Goal: Task Accomplishment & Management: Complete application form

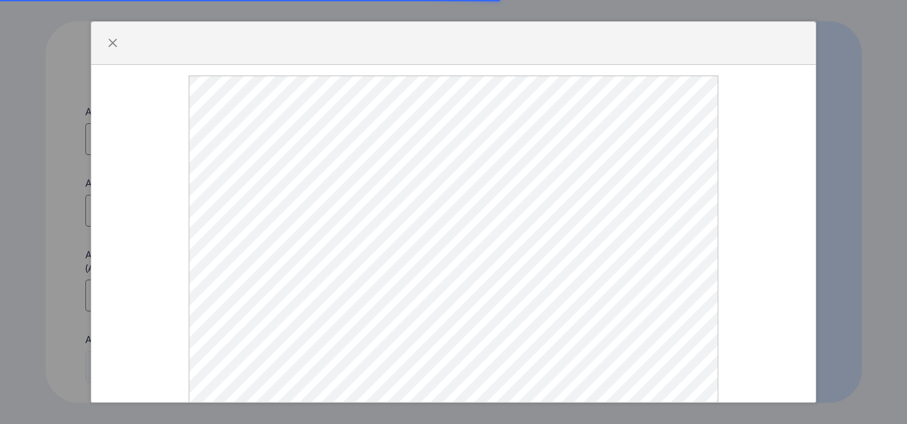
select select
click at [102, 54] on button "button" at bounding box center [112, 42] width 21 height 21
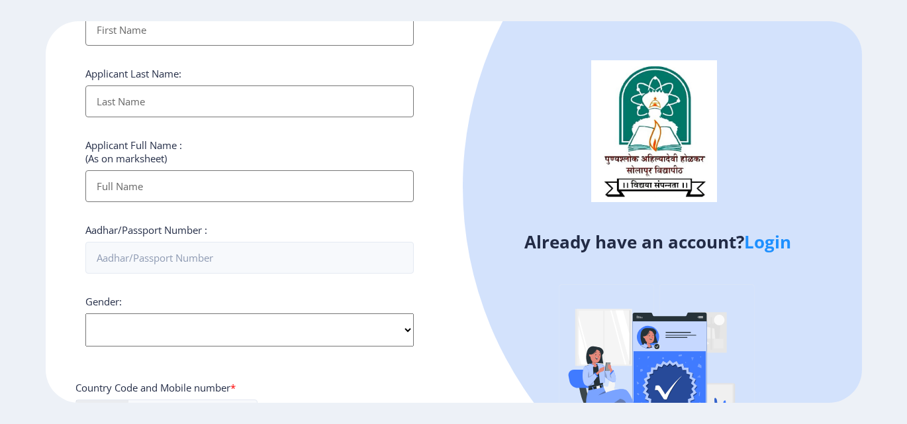
scroll to position [66, 0]
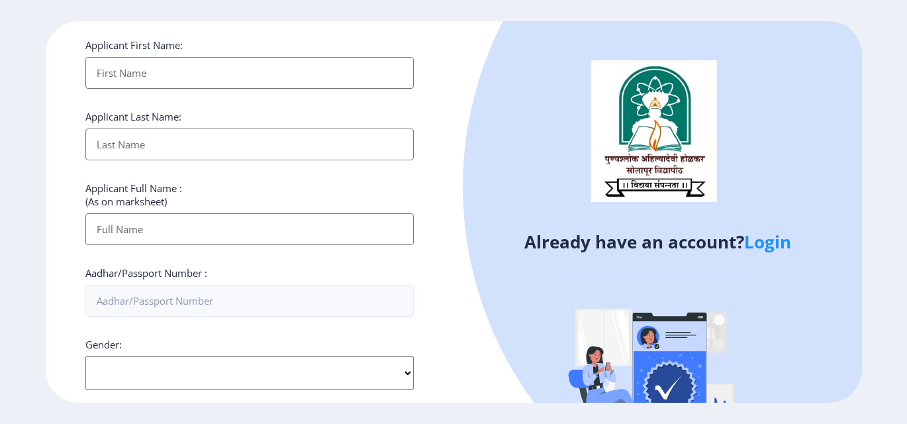
click at [770, 241] on link "Login" at bounding box center [768, 242] width 47 height 24
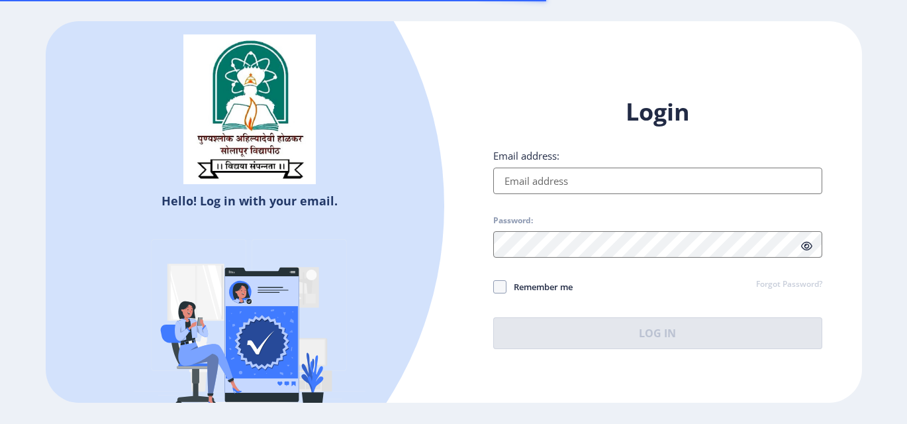
click at [570, 180] on input "Email address:" at bounding box center [657, 181] width 329 height 26
type input "[EMAIL_ADDRESS][DOMAIN_NAME]"
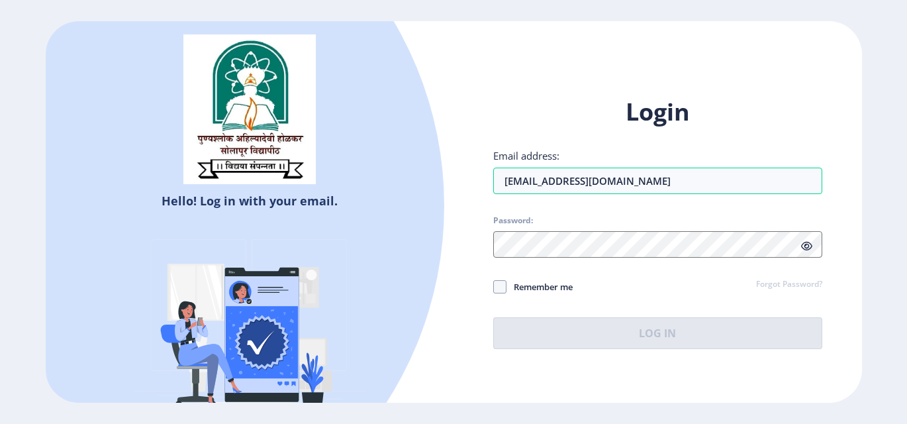
click at [577, 229] on span "Password:" at bounding box center [657, 223] width 329 height 16
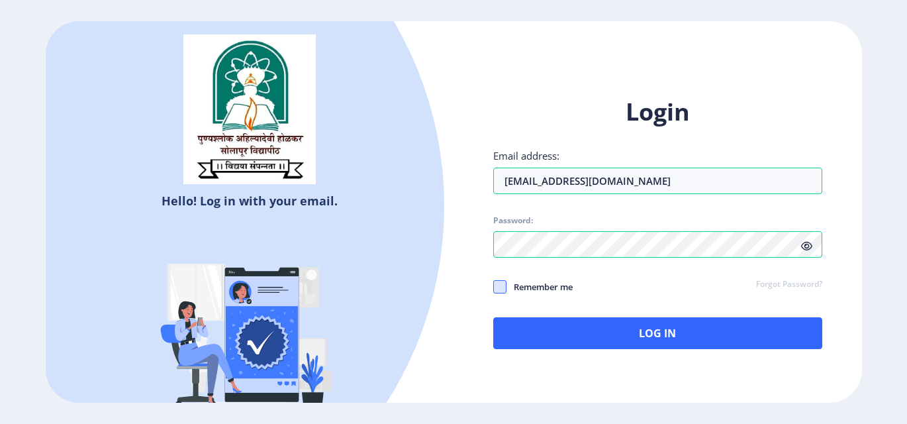
click at [500, 283] on span at bounding box center [499, 286] width 13 height 13
click at [494, 287] on input "Remember me" at bounding box center [493, 287] width 1 height 1
checkbox input "true"
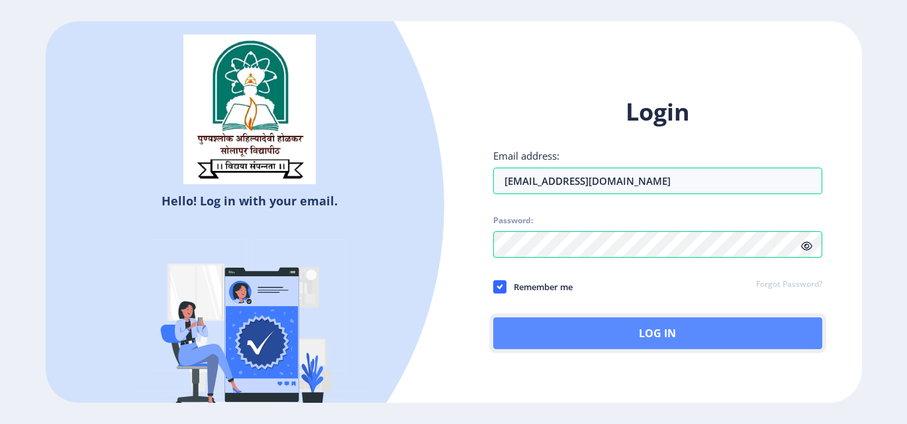
click at [562, 325] on button "Log In" at bounding box center [657, 333] width 329 height 32
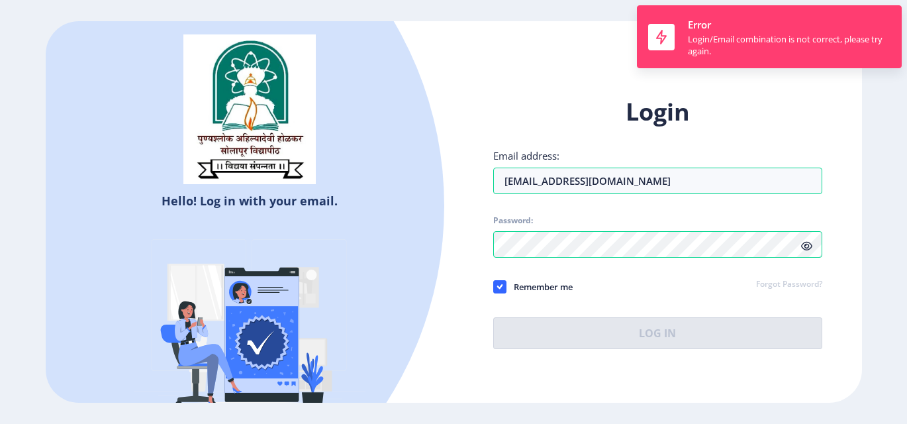
click at [807, 246] on icon at bounding box center [806, 246] width 11 height 10
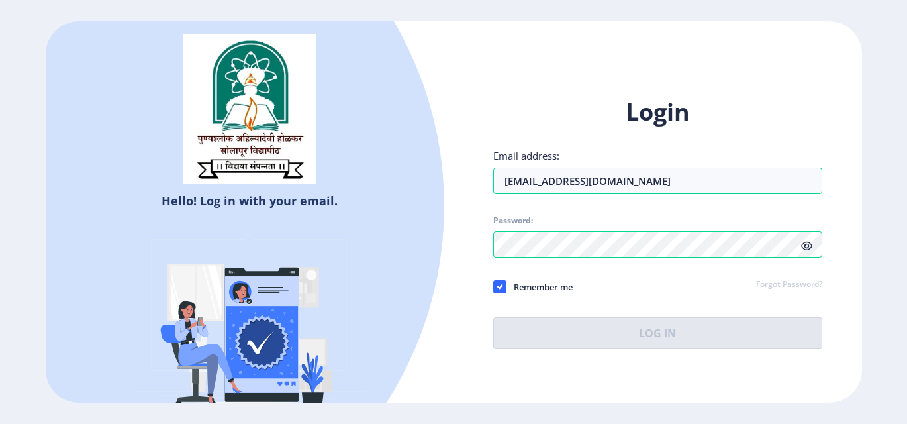
click at [643, 338] on div "Login Email address: [EMAIL_ADDRESS][DOMAIN_NAME] Password: Remember me Forgot …" at bounding box center [657, 222] width 329 height 253
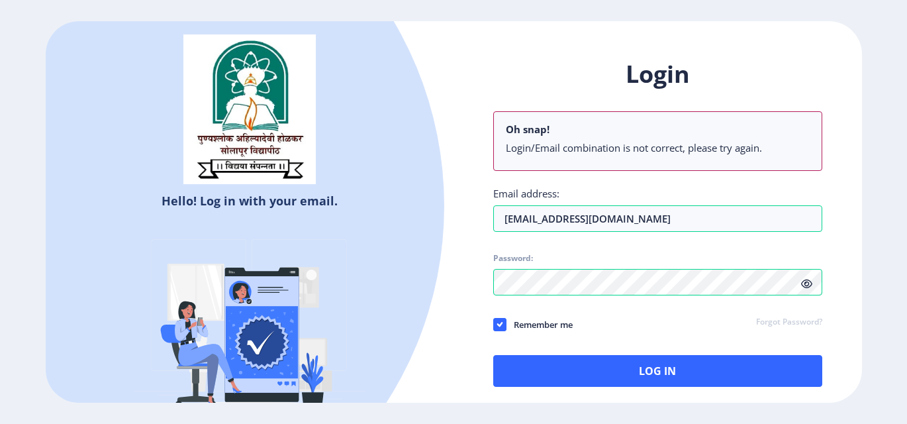
click at [643, 334] on div "Remember me Forgot Password?" at bounding box center [657, 325] width 329 height 17
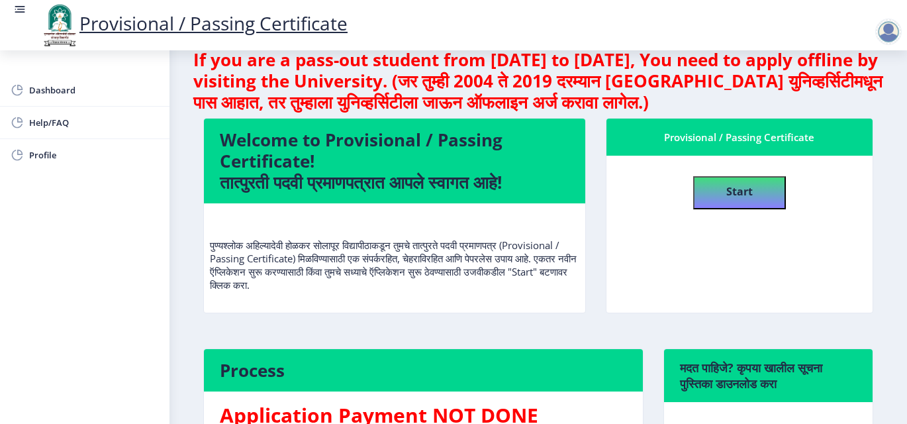
scroll to position [24, 0]
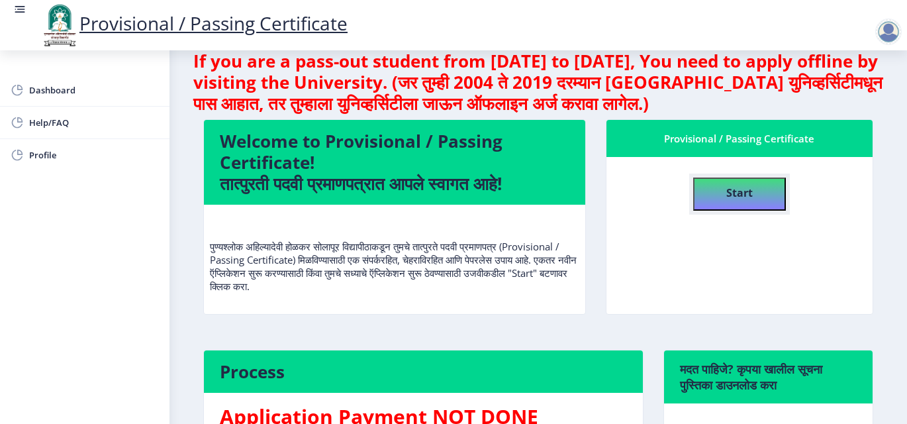
click at [734, 203] on h4 "Start" at bounding box center [740, 192] width 26 height 24
select select
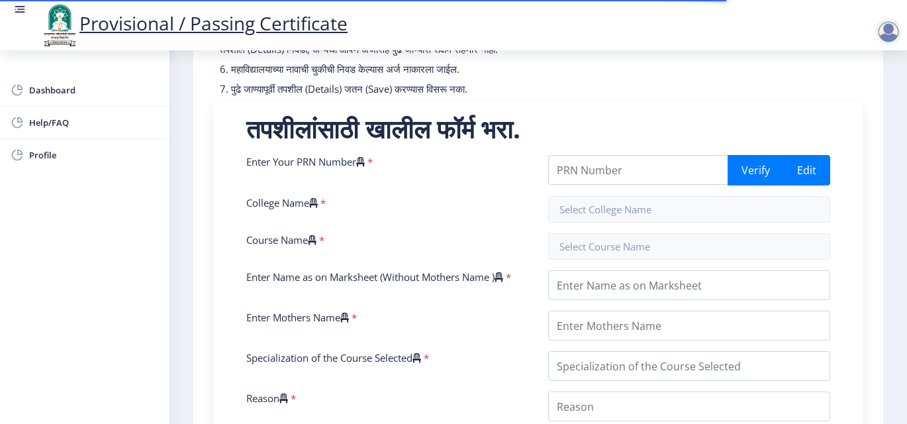
scroll to position [199, 0]
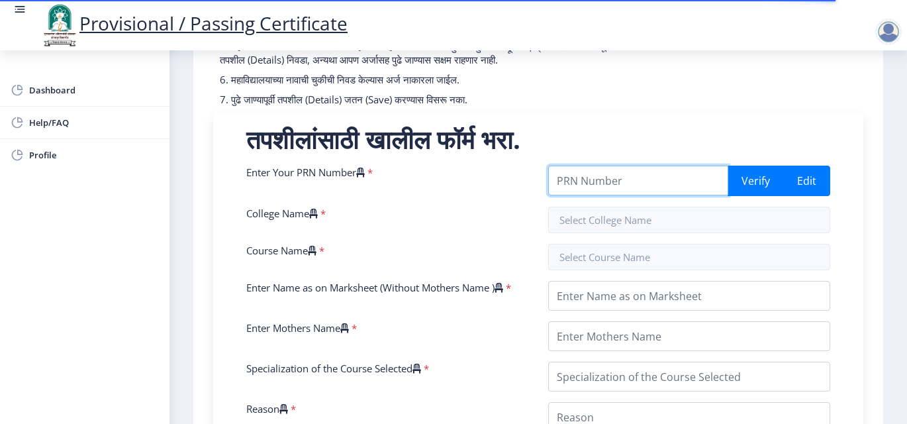
paste input "Seat No: 330855"
drag, startPoint x: 661, startPoint y: 191, endPoint x: 507, endPoint y: 204, distance: 154.2
paste input "text"
type input "Seat No: 330855"
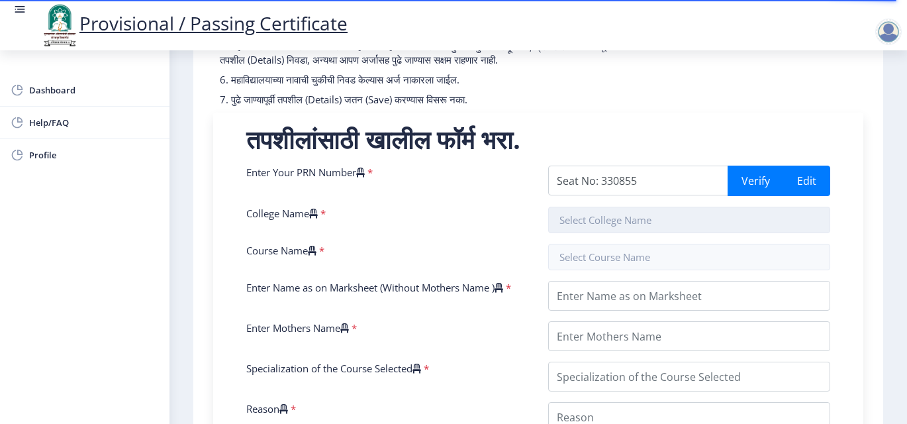
click at [643, 233] on input "text" at bounding box center [689, 220] width 282 height 26
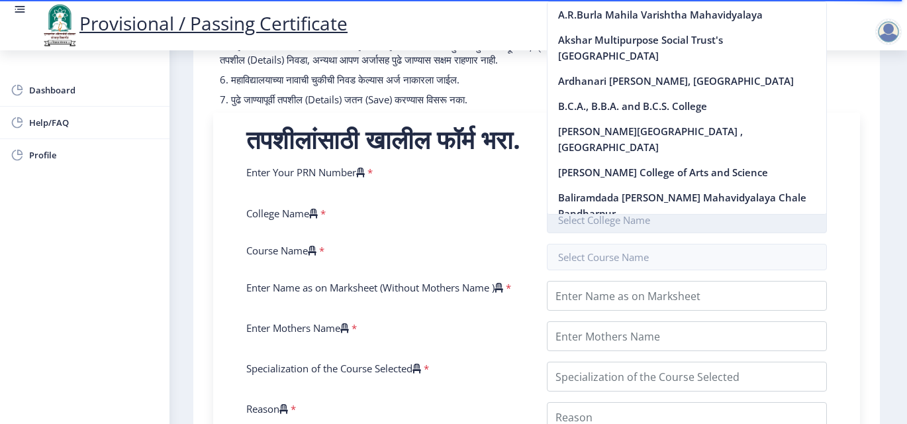
paste input "Seat No: 330855 PRN: 202201093039121"
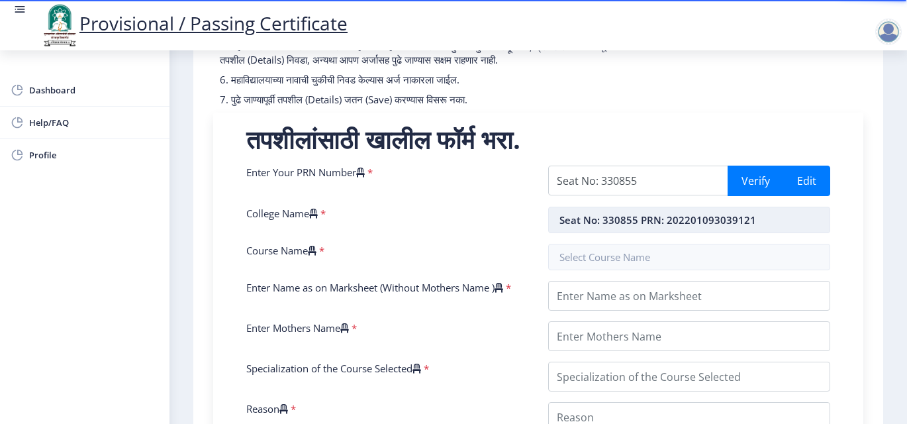
drag, startPoint x: 664, startPoint y: 234, endPoint x: 760, endPoint y: 244, distance: 97.3
click at [760, 233] on input "Seat No: 330855 PRN: 202201093039121" at bounding box center [689, 220] width 282 height 26
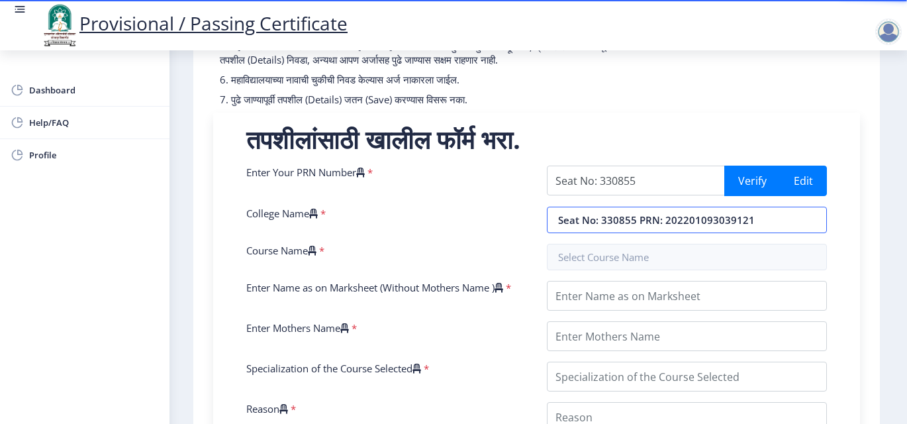
type input "Seat No: 330855 PRN: 202201093039121"
click at [637, 195] on input "Seat No: 330855" at bounding box center [636, 181] width 179 height 30
drag, startPoint x: 639, startPoint y: 199, endPoint x: 554, endPoint y: 197, distance: 84.8
click at [554, 195] on input "Seat No: 330855" at bounding box center [638, 181] width 180 height 30
paste input "202201093039121"
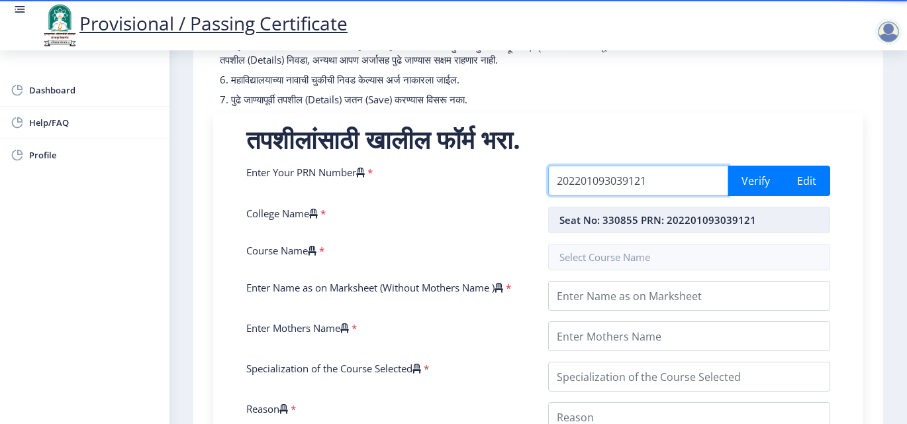
type input "202201093039121"
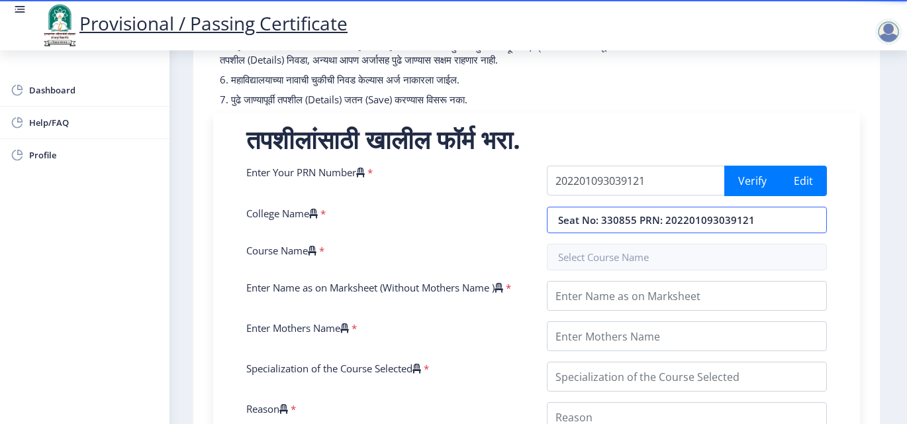
drag, startPoint x: 762, startPoint y: 234, endPoint x: 486, endPoint y: 240, distance: 275.6
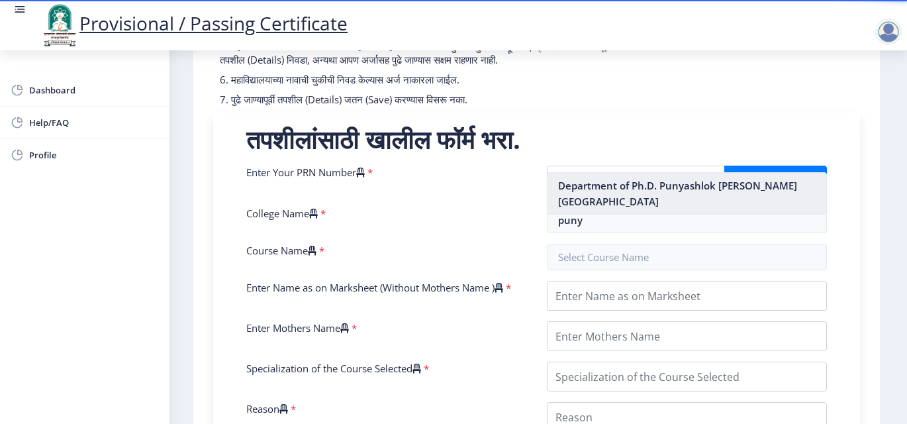
click at [666, 193] on nb-option "Department of Ph.D. Punyashlok [PERSON_NAME] [GEOGRAPHIC_DATA]" at bounding box center [688, 193] width 280 height 41
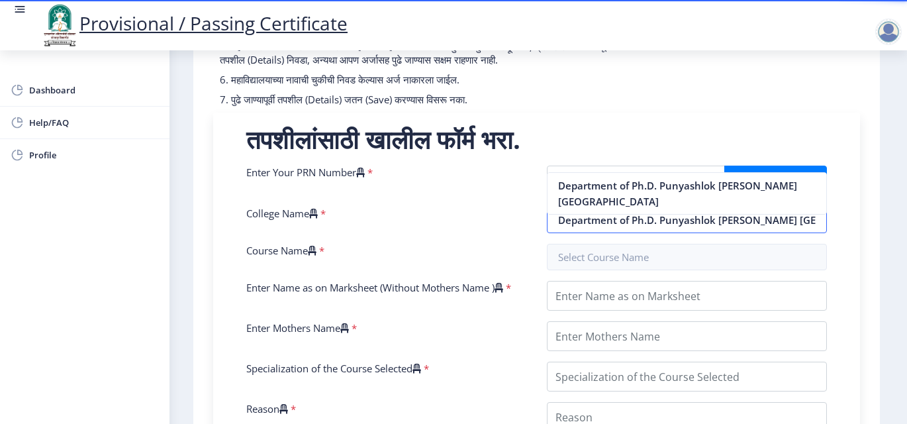
scroll to position [0, 74]
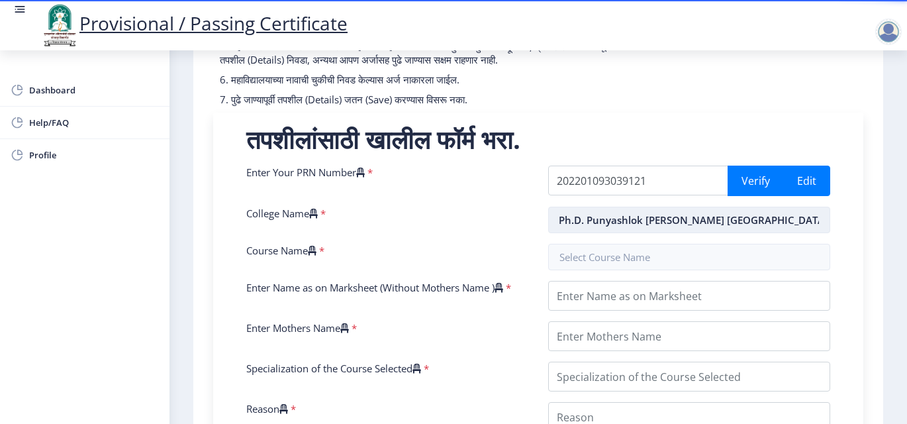
click at [580, 232] on input "Department of Ph.D. Punyashlok [PERSON_NAME] [GEOGRAPHIC_DATA]" at bounding box center [689, 220] width 282 height 26
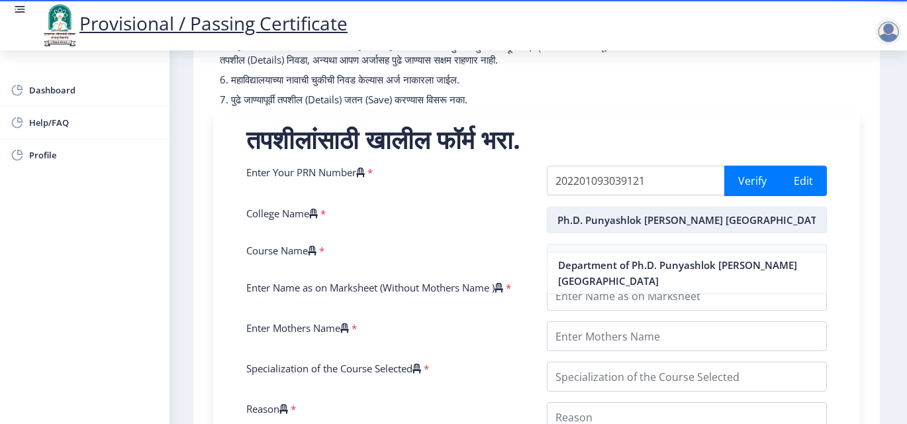
click at [588, 233] on input "Department of Ph.D. Punyashlok [PERSON_NAME] [GEOGRAPHIC_DATA]" at bounding box center [687, 220] width 281 height 26
click at [581, 233] on input "Department of Ph.D. Punyashlok [PERSON_NAME] [GEOGRAPHIC_DATA]" at bounding box center [687, 220] width 281 height 26
click at [584, 233] on input "Department of Ph.D. Punyashlok [PERSON_NAME] [GEOGRAPHIC_DATA]" at bounding box center [687, 220] width 281 height 26
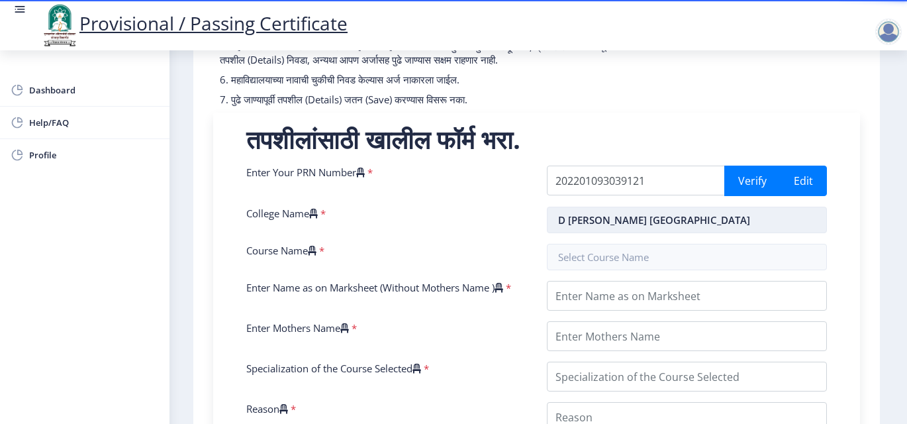
scroll to position [0, 0]
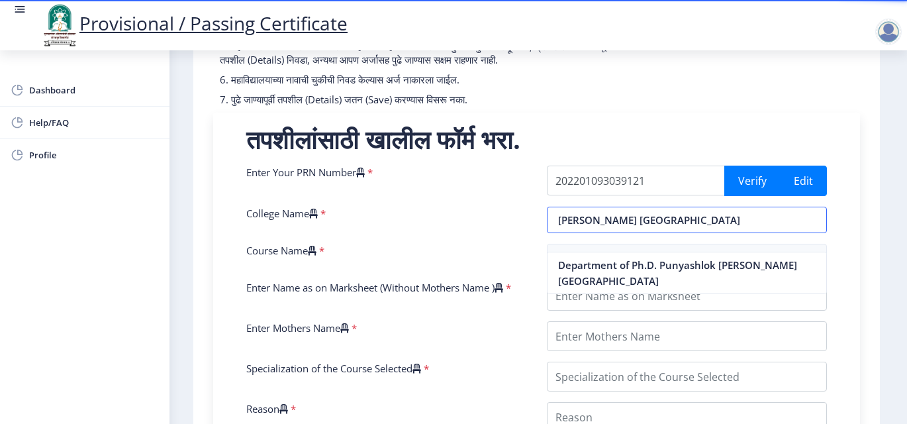
type input "[PERSON_NAME] [GEOGRAPHIC_DATA]"
click at [622, 309] on input "Enter Name as on Marksheet (Without Mothers Name )" at bounding box center [687, 296] width 281 height 30
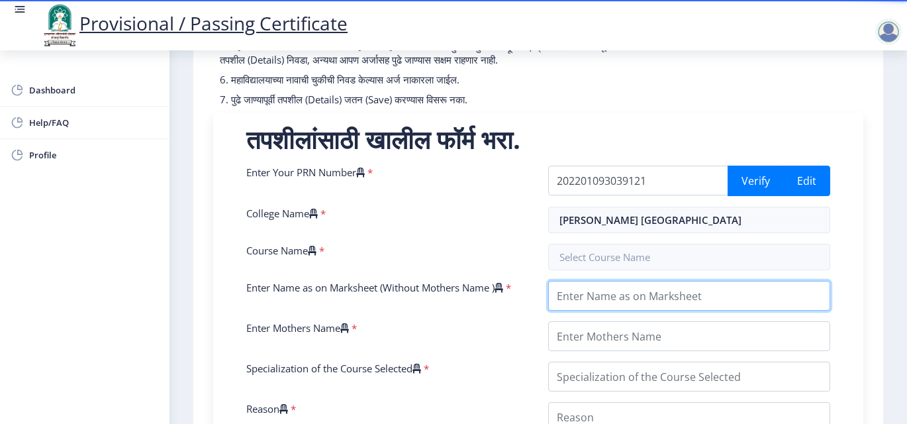
type input "[PERSON_NAME] Chanadrakant [PERSON_NAME]"
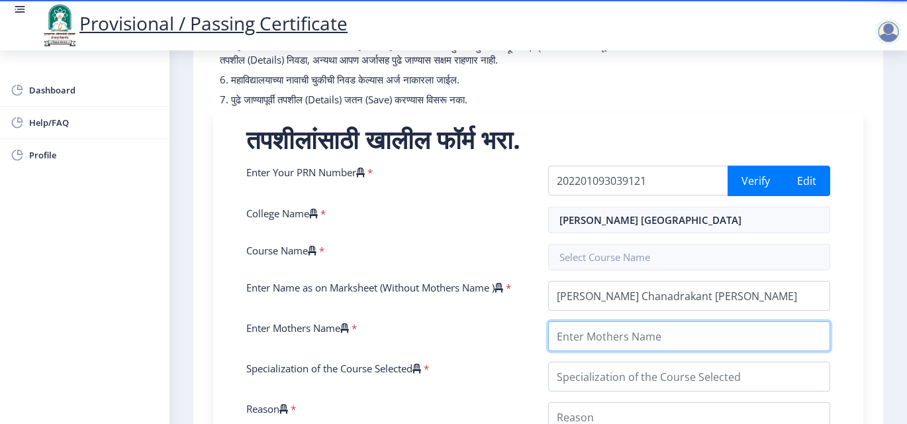
click at [636, 351] on input "Enter Mothers Name" at bounding box center [689, 336] width 282 height 30
type input "[PERSON_NAME]"
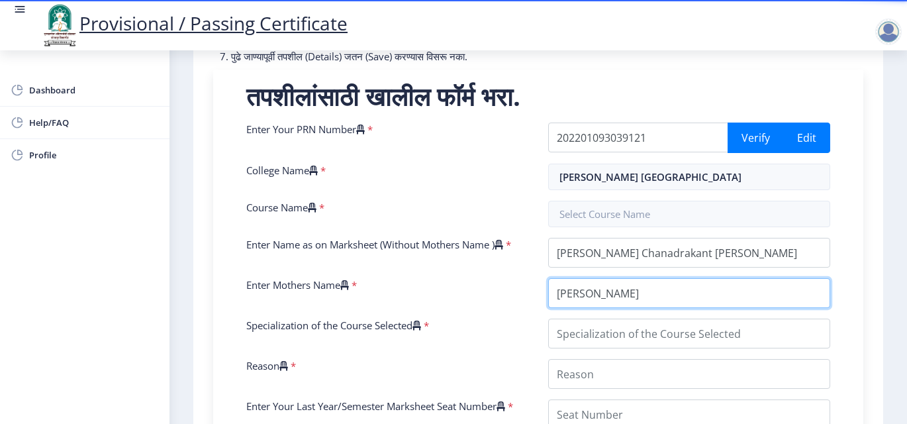
scroll to position [265, 0]
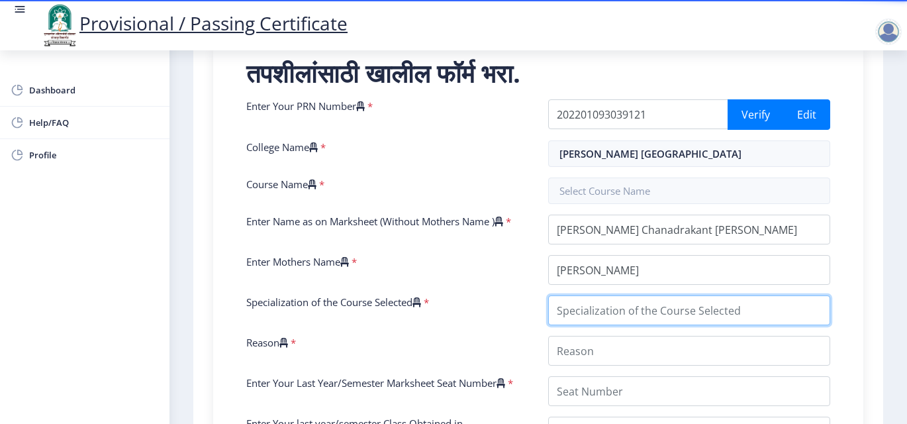
click at [651, 325] on input "Specialization of the Course Selected" at bounding box center [689, 310] width 282 height 30
type input "Geologist"
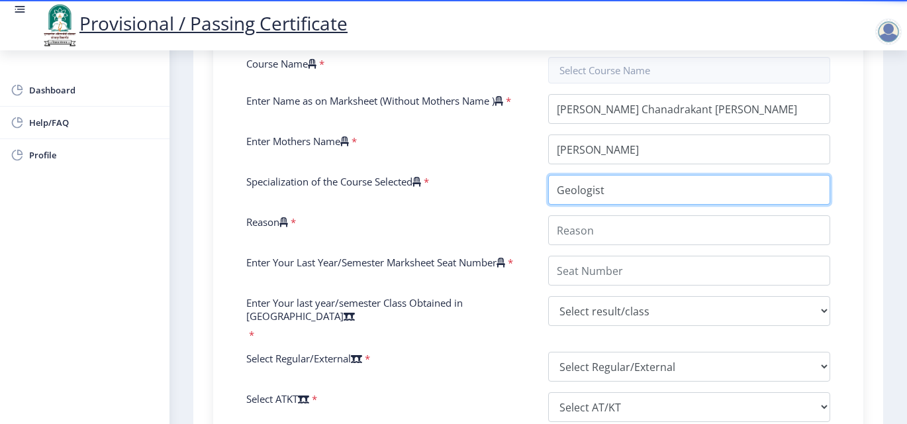
scroll to position [397, 0]
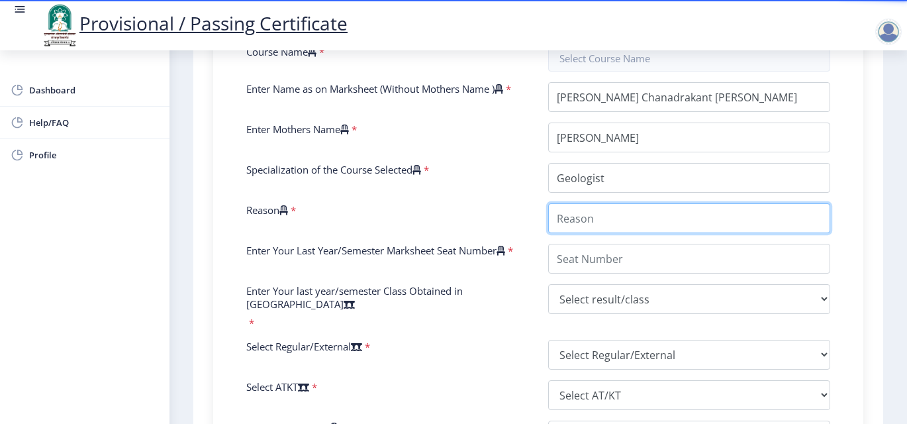
click at [627, 227] on input "Reason" at bounding box center [689, 218] width 282 height 30
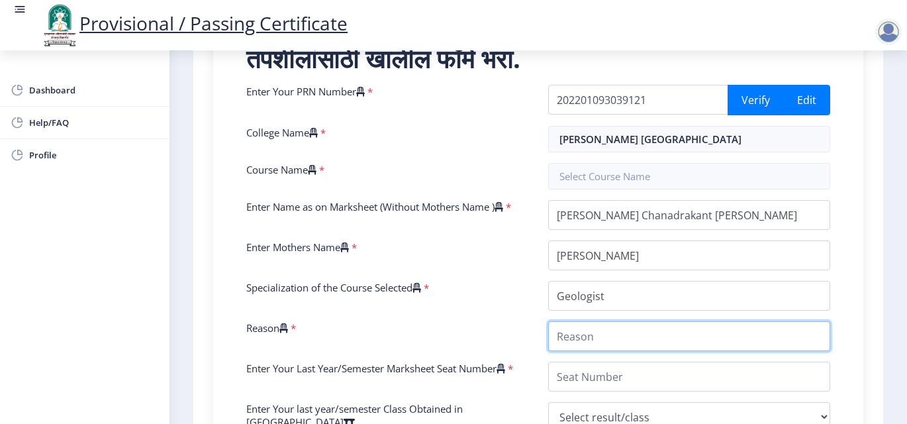
scroll to position [265, 0]
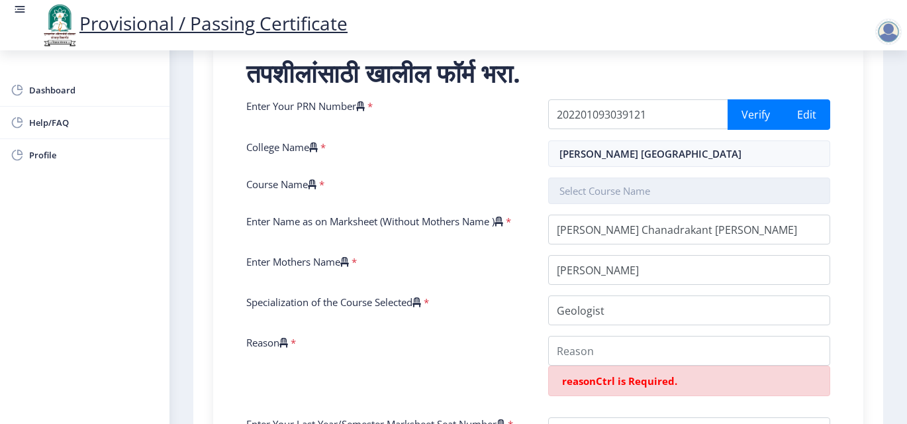
click at [648, 204] on input "text" at bounding box center [689, 191] width 282 height 26
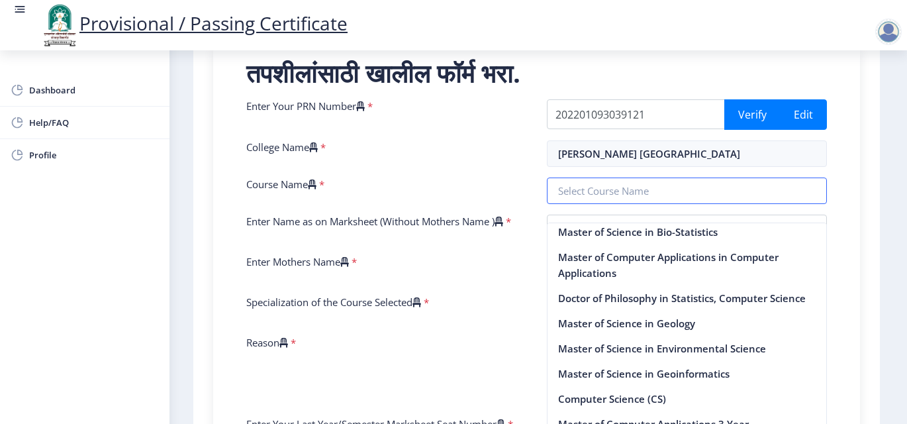
scroll to position [2650, 0]
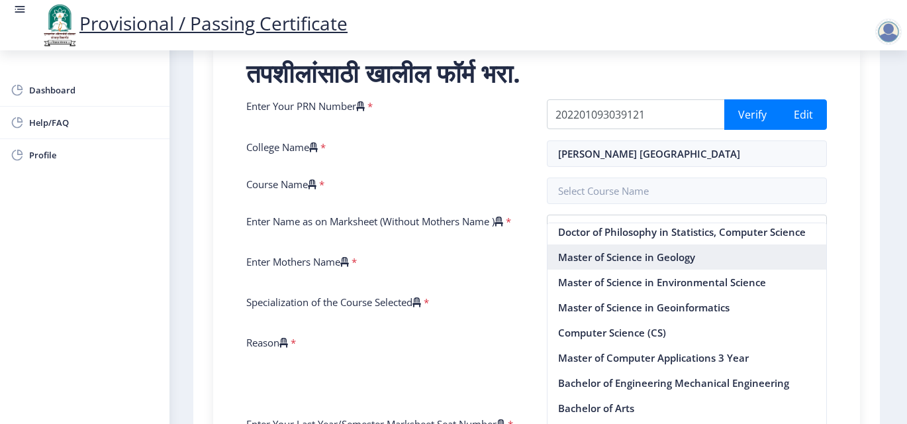
click at [653, 270] on nb-option "Master of Science in Geology" at bounding box center [688, 256] width 280 height 25
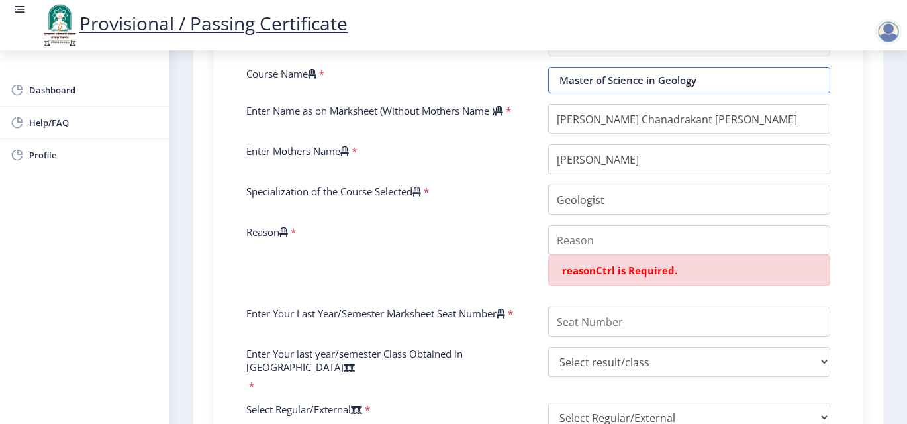
scroll to position [397, 0]
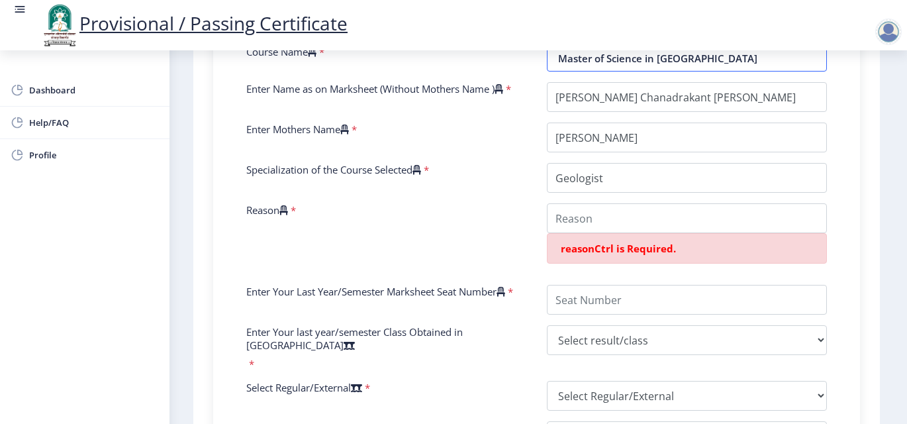
type input "Master of Science in Geology"
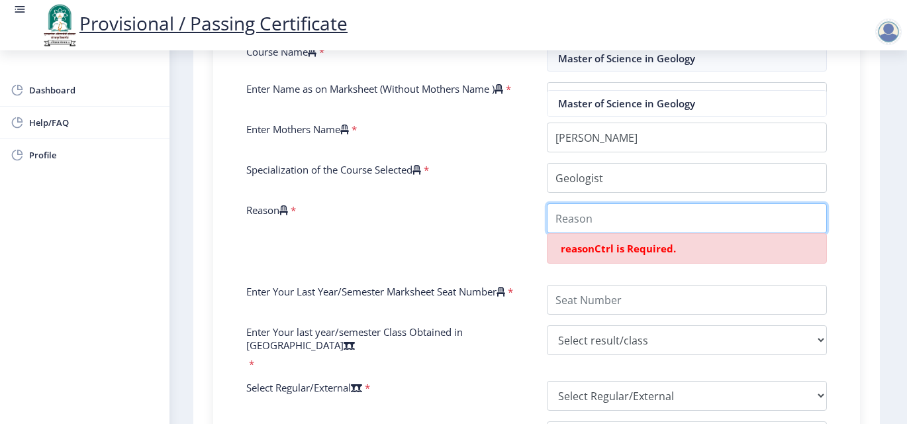
click at [624, 233] on input "Reason" at bounding box center [687, 218] width 281 height 30
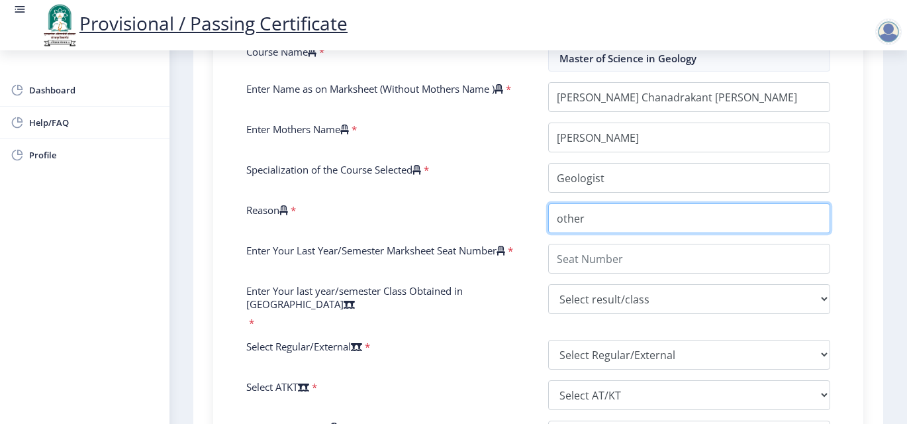
type input "other"
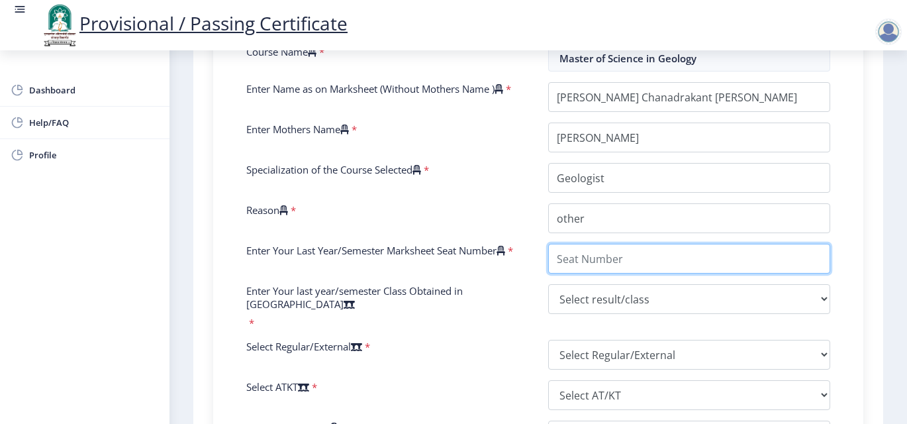
click at [628, 272] on input "Enter Your Last Year/Semester Marksheet Seat Number" at bounding box center [689, 259] width 282 height 30
drag, startPoint x: 628, startPoint y: 272, endPoint x: 603, endPoint y: 272, distance: 25.2
click at [603, 272] on input "Enter Your Last Year/Semester Marksheet Seat Number" at bounding box center [689, 259] width 282 height 30
type input "330855"
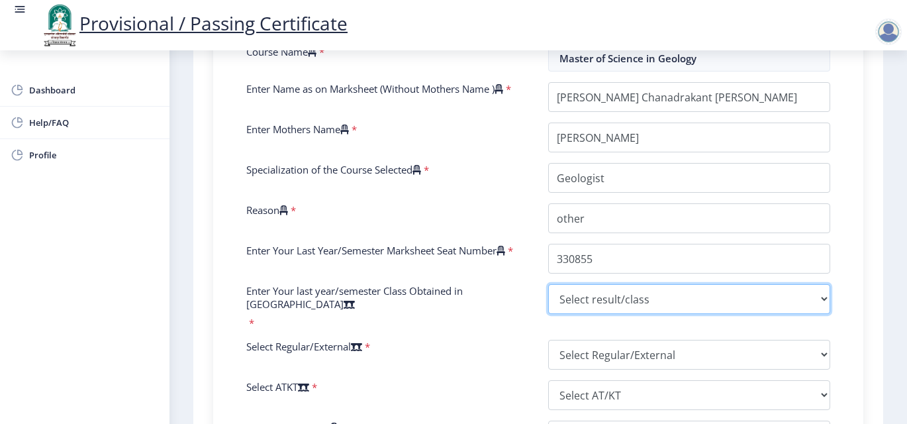
click at [611, 314] on select "Select result/class DISTINCTION FIRST CLASS HIGHER SECOND CLASS SECOND CLASS PA…" at bounding box center [689, 299] width 282 height 30
select select "Grade A"
click at [548, 297] on select "Select result/class DISTINCTION FIRST CLASS HIGHER SECOND CLASS SECOND CLASS PA…" at bounding box center [689, 299] width 282 height 30
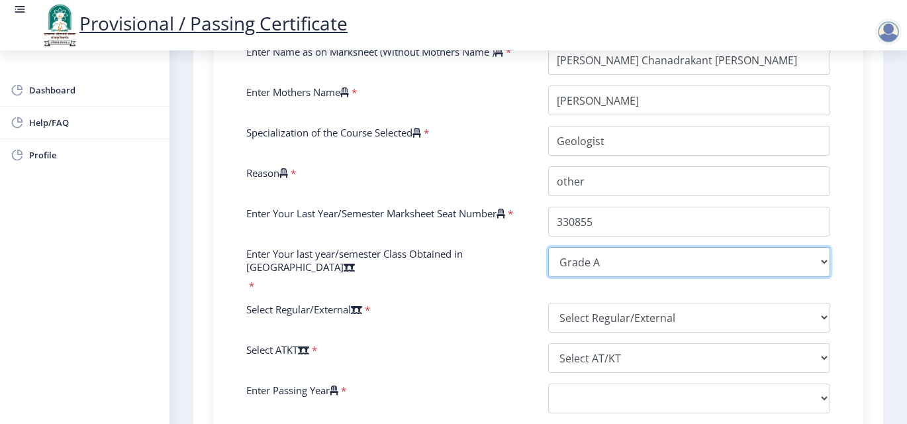
scroll to position [464, 0]
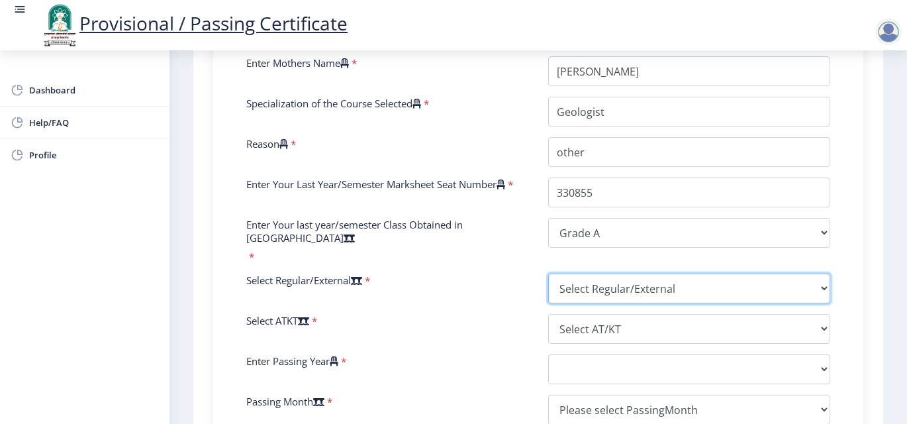
click at [590, 288] on select "Select Regular/External Regular External Special" at bounding box center [689, 289] width 282 height 30
select select "Regular"
click at [548, 274] on select "Select Regular/External Regular External Special" at bounding box center [689, 289] width 282 height 30
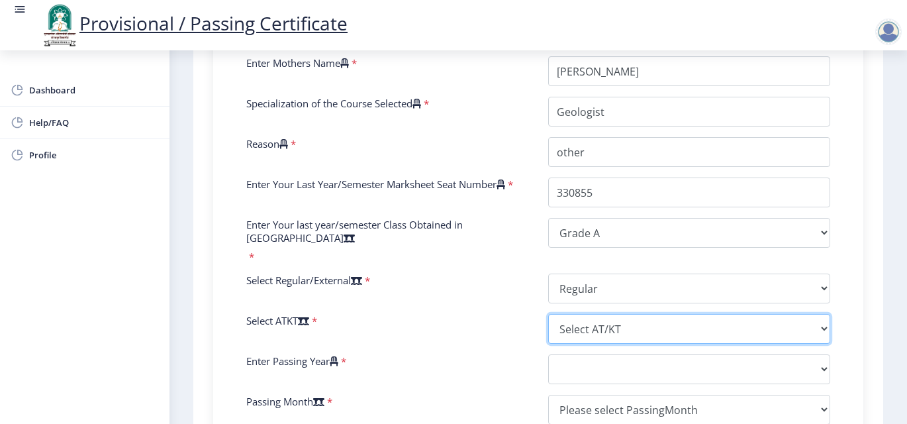
click at [589, 334] on select "Select AT/KT None ATKT" at bounding box center [689, 329] width 282 height 30
select select "None"
click at [548, 314] on select "Select AT/KT None ATKT" at bounding box center [689, 329] width 282 height 30
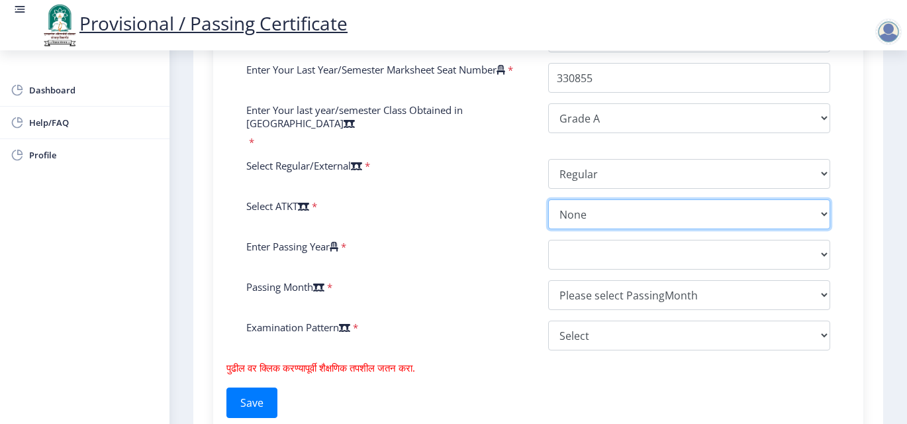
scroll to position [596, 0]
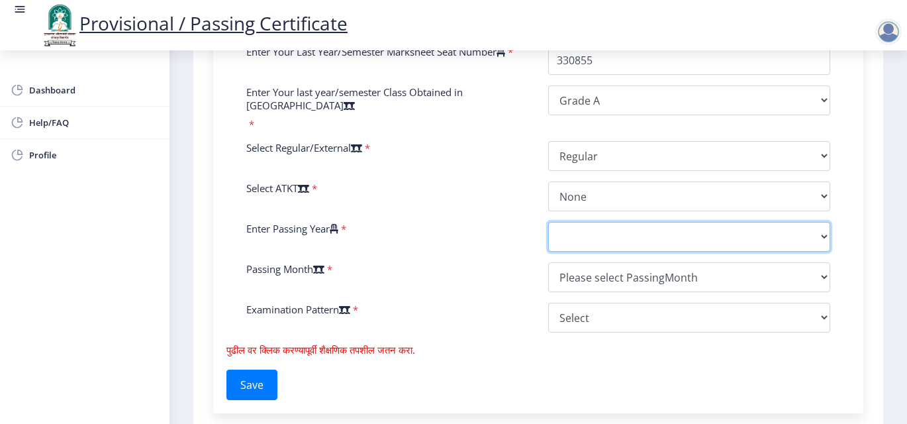
click at [603, 233] on select "2025 2024 2023 2022 2021 2020 2019 2018 2017 2016 2015 2014 2013 2012 2011 2010…" at bounding box center [689, 237] width 282 height 30
select select "2024"
click at [548, 222] on select "2025 2024 2023 2022 2021 2020 2019 2018 2017 2016 2015 2014 2013 2012 2011 2010…" at bounding box center [689, 237] width 282 height 30
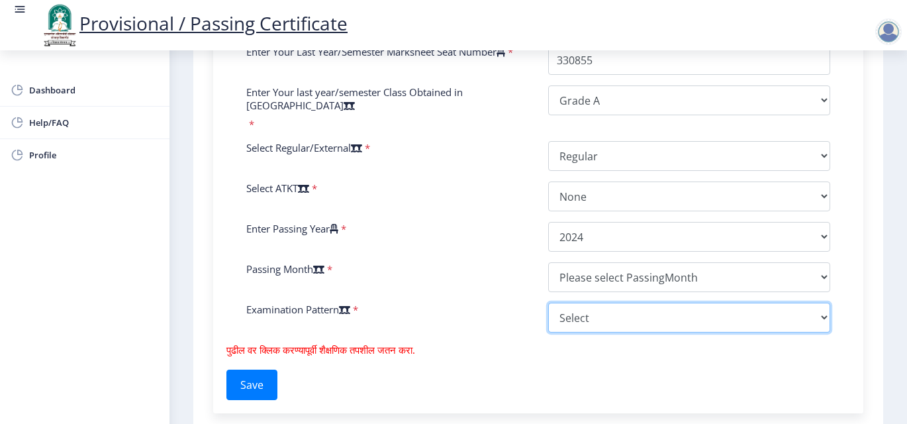
click at [594, 305] on select "Select Yearly Semester" at bounding box center [689, 318] width 282 height 30
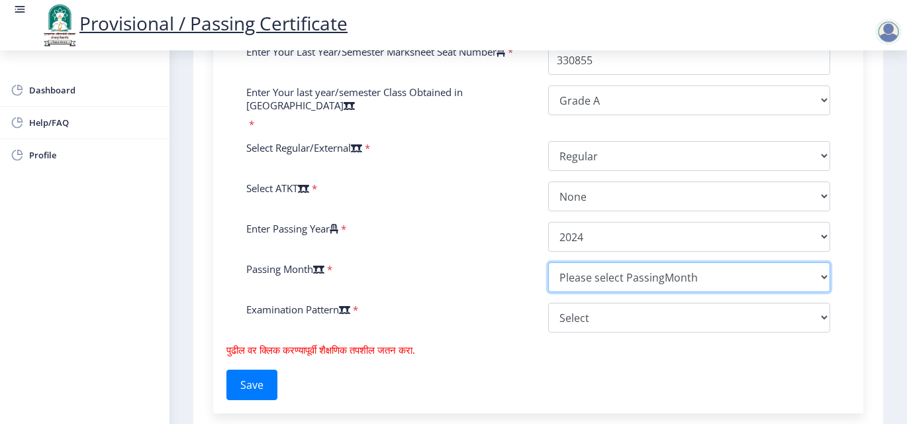
click at [605, 274] on select "Please select PassingMonth (01) January (02) February (03) March (04) April (05…" at bounding box center [689, 277] width 282 height 30
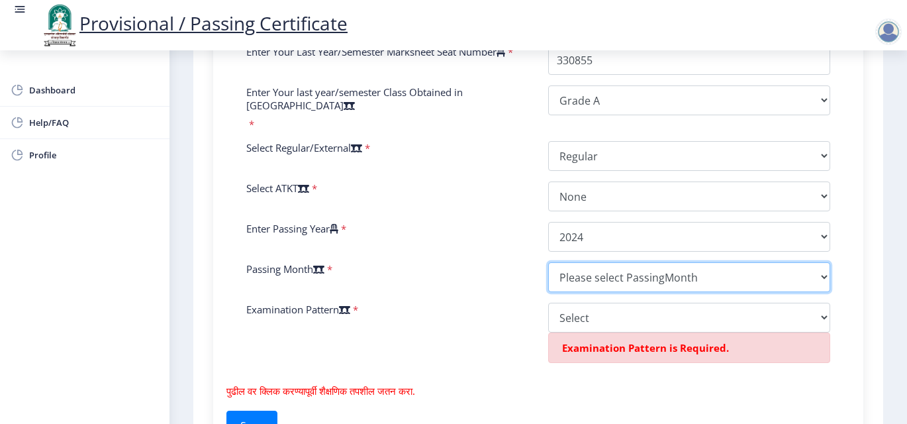
select select "June"
click at [548, 262] on select "Please select PassingMonth (01) January (02) February (03) March (04) April (05…" at bounding box center [689, 277] width 282 height 30
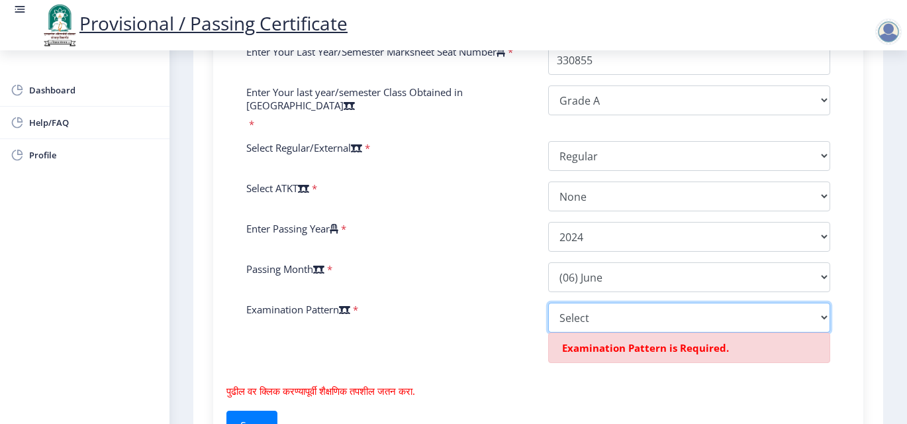
click at [576, 309] on select "Select Yearly Semester" at bounding box center [689, 318] width 282 height 30
select select "Semester"
click at [548, 303] on select "Select Yearly Semester" at bounding box center [689, 318] width 282 height 30
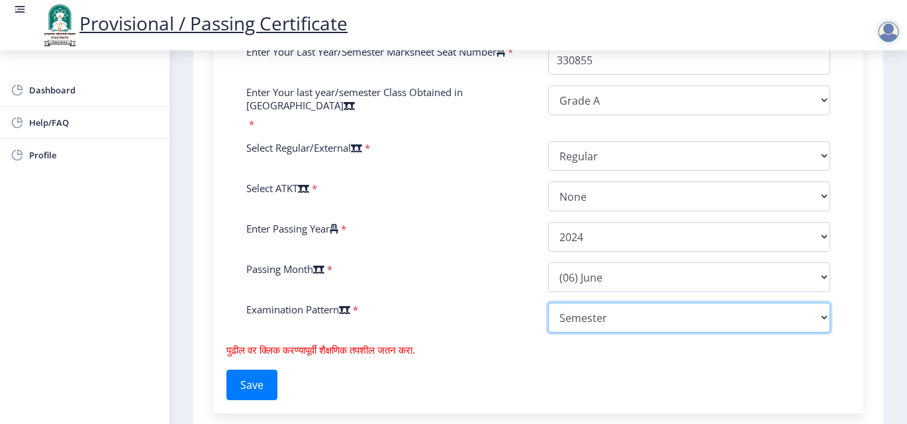
click at [613, 319] on select "Select Yearly Semester" at bounding box center [689, 318] width 282 height 30
click at [548, 303] on select "Select Yearly Semester" at bounding box center [689, 318] width 282 height 30
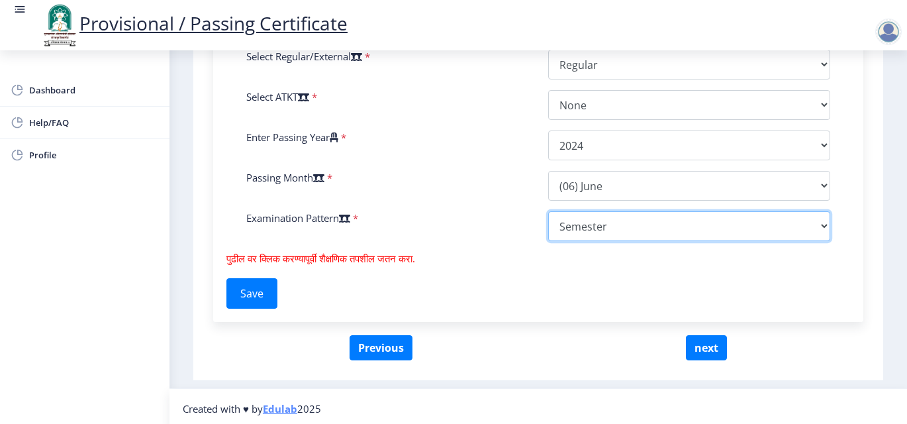
scroll to position [690, 0]
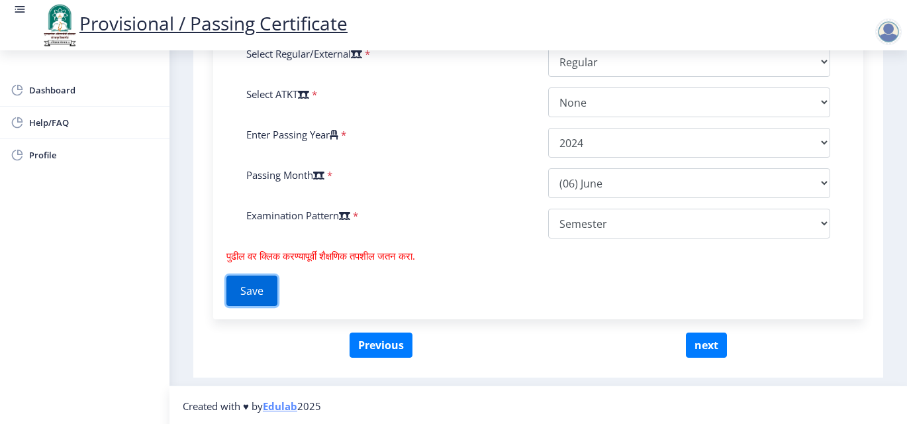
click at [272, 289] on button "Save" at bounding box center [252, 291] width 51 height 30
click at [710, 346] on button "next" at bounding box center [706, 345] width 41 height 25
select select
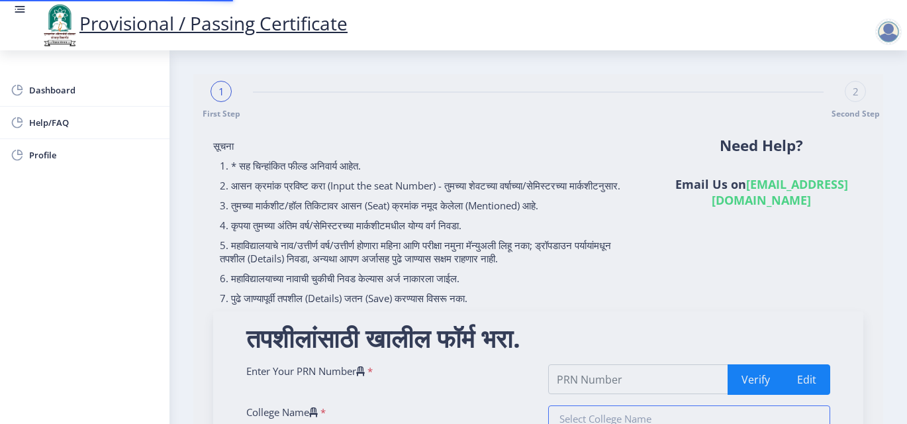
type input "202201093039121"
type input "[PERSON_NAME] [GEOGRAPHIC_DATA]"
type input "Master of Science in Geology"
type input "[PERSON_NAME] Chanadrakant [PERSON_NAME]"
type input "[PERSON_NAME]"
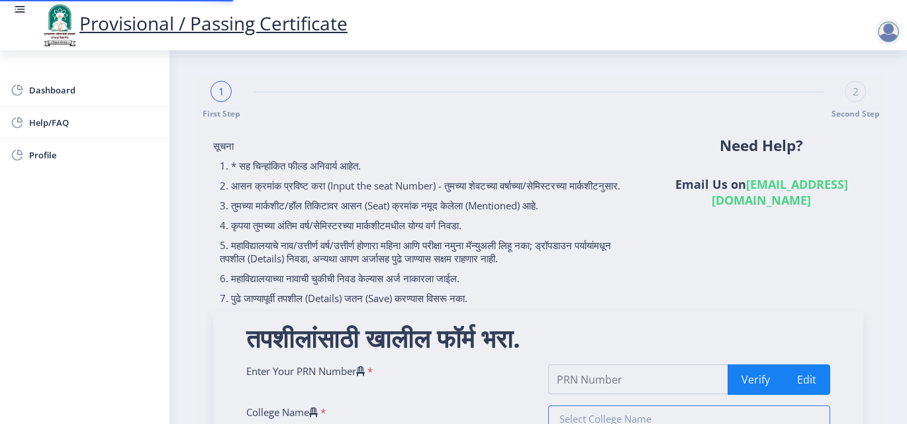
type input "Geologist"
type input "other"
type input "330855"
select select "Grade A"
select select "Regular"
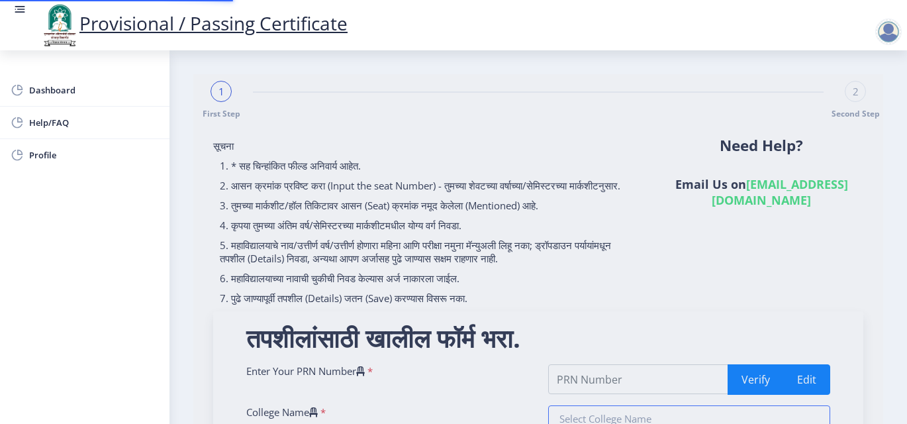
select select "None"
select select "2024"
select select "June"
select select "Semester"
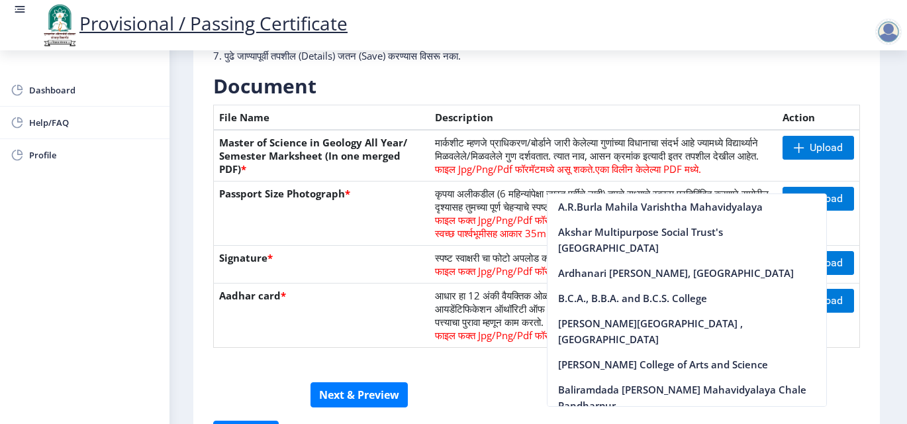
click at [134, 292] on div "Dashboard Help/FAQ Profile" at bounding box center [85, 237] width 170 height 374
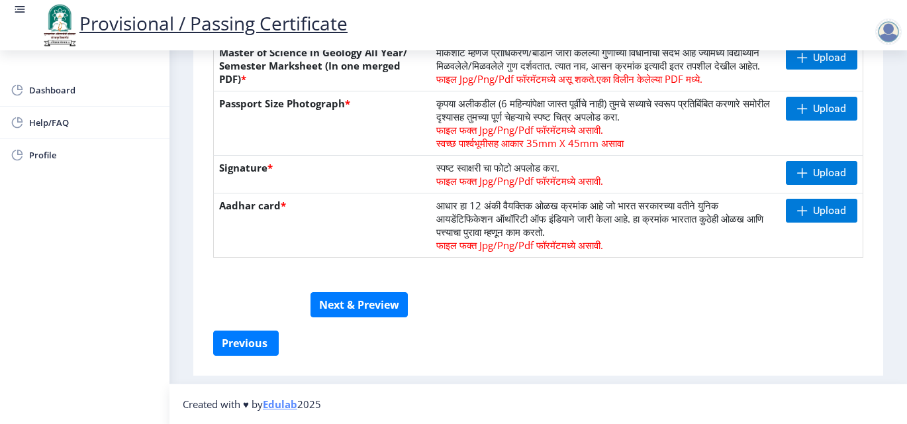
scroll to position [294, 0]
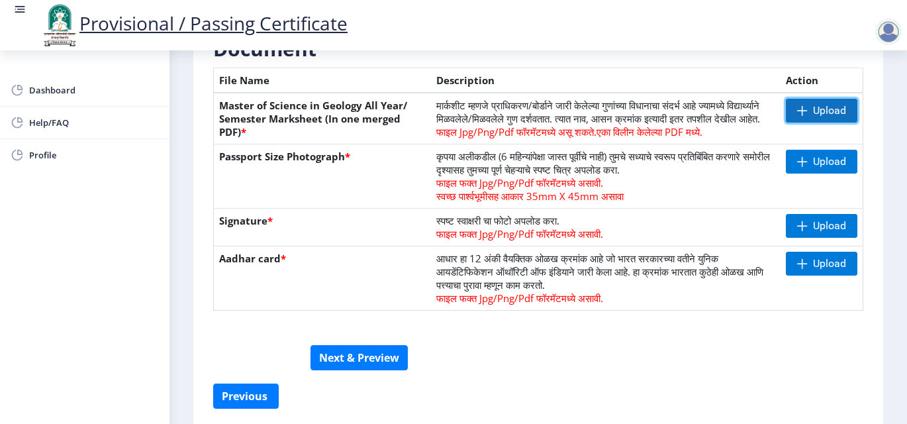
click at [803, 105] on span at bounding box center [803, 110] width 11 height 11
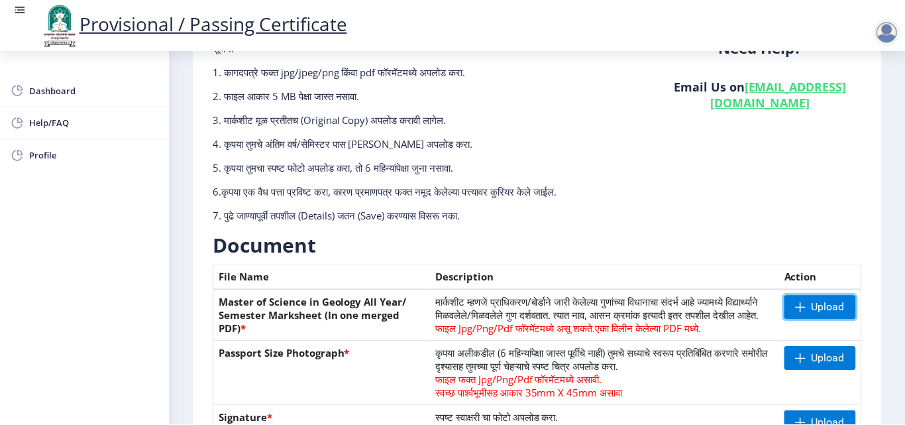
scroll to position [0, 0]
